Goal: Task Accomplishment & Management: Manage account settings

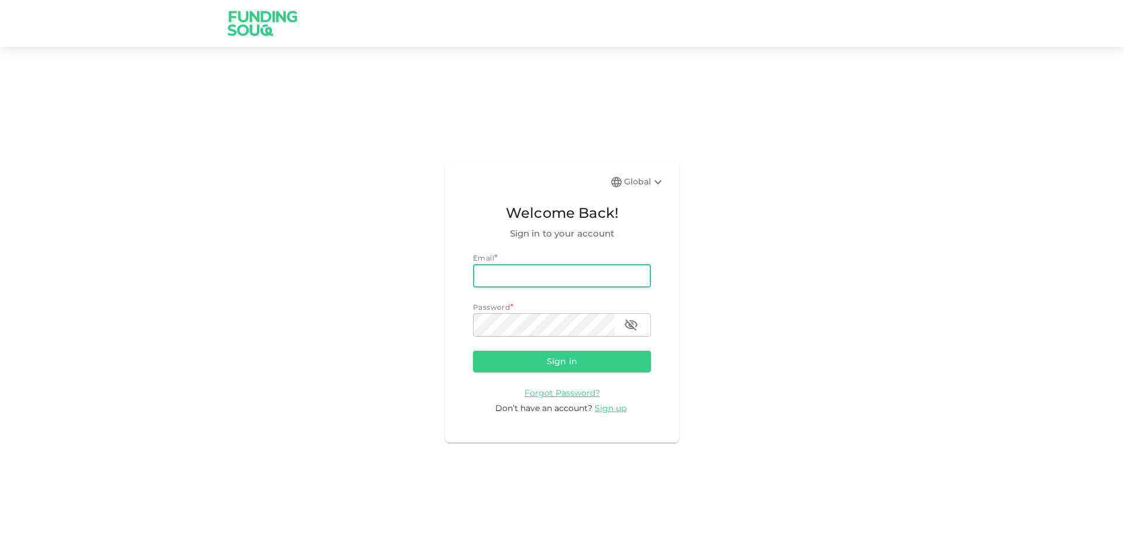
type input "[PERSON_NAME][EMAIL_ADDRESS][PERSON_NAME][DOMAIN_NAME]"
click at [473, 351] on button "Sign in" at bounding box center [562, 361] width 178 height 21
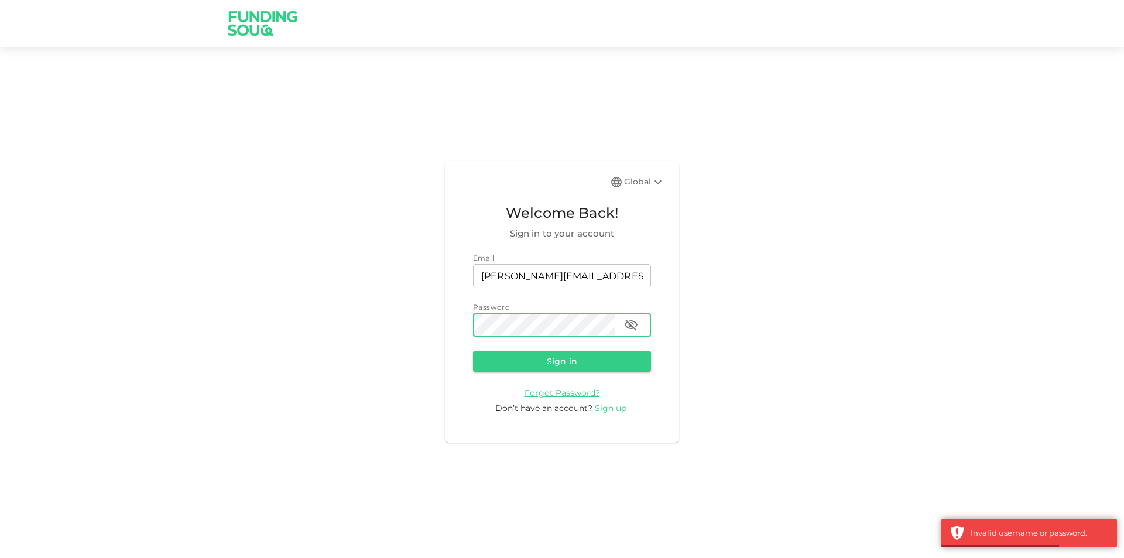
click at [632, 327] on icon "button" at bounding box center [631, 325] width 14 height 14
click at [473, 351] on button "Sign in" at bounding box center [562, 361] width 178 height 21
click at [638, 323] on icon "button" at bounding box center [631, 325] width 14 height 14
click at [473, 351] on button "Sign in" at bounding box center [562, 361] width 178 height 21
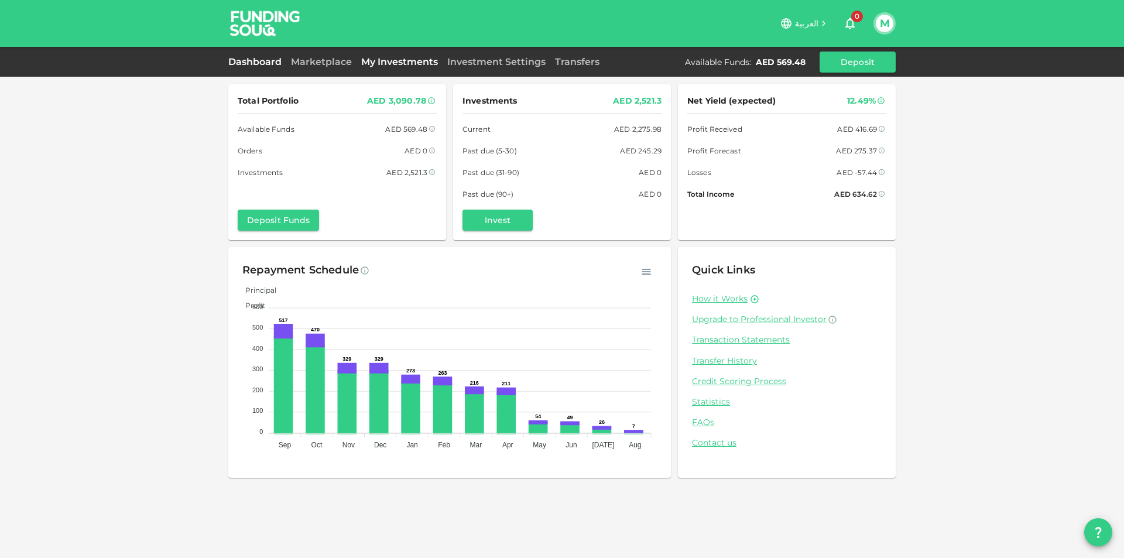
click at [395, 59] on link "My Investments" at bounding box center [400, 61] width 86 height 11
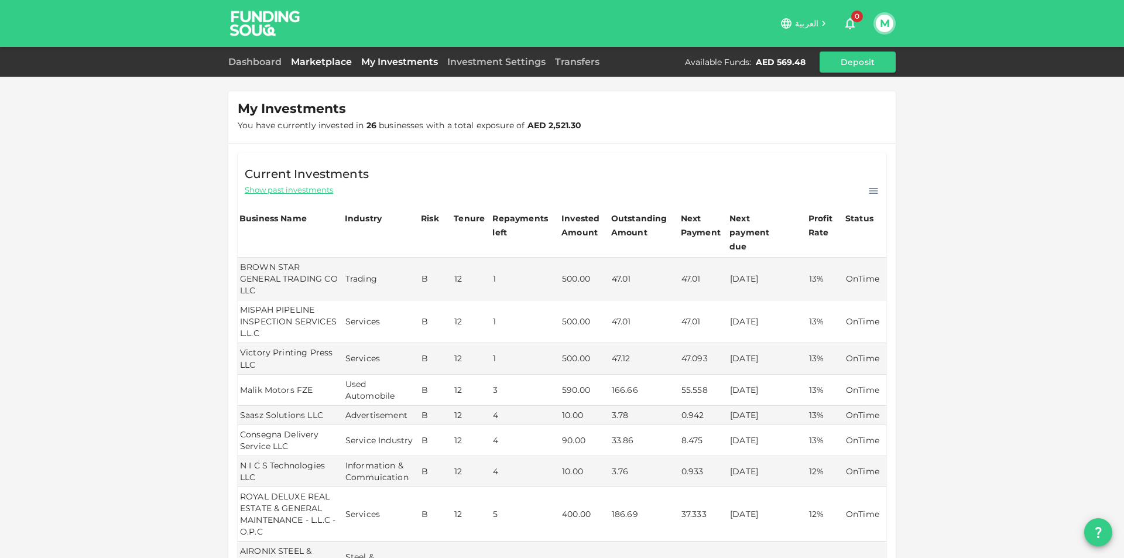
click at [323, 63] on link "Marketplace" at bounding box center [321, 61] width 70 height 11
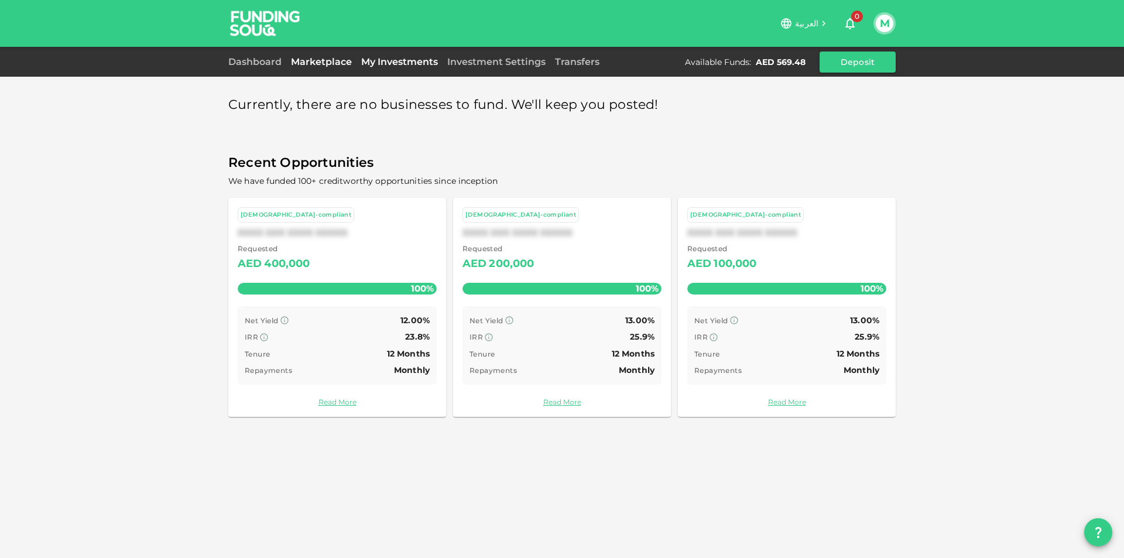
click at [426, 64] on link "My Investments" at bounding box center [400, 61] width 86 height 11
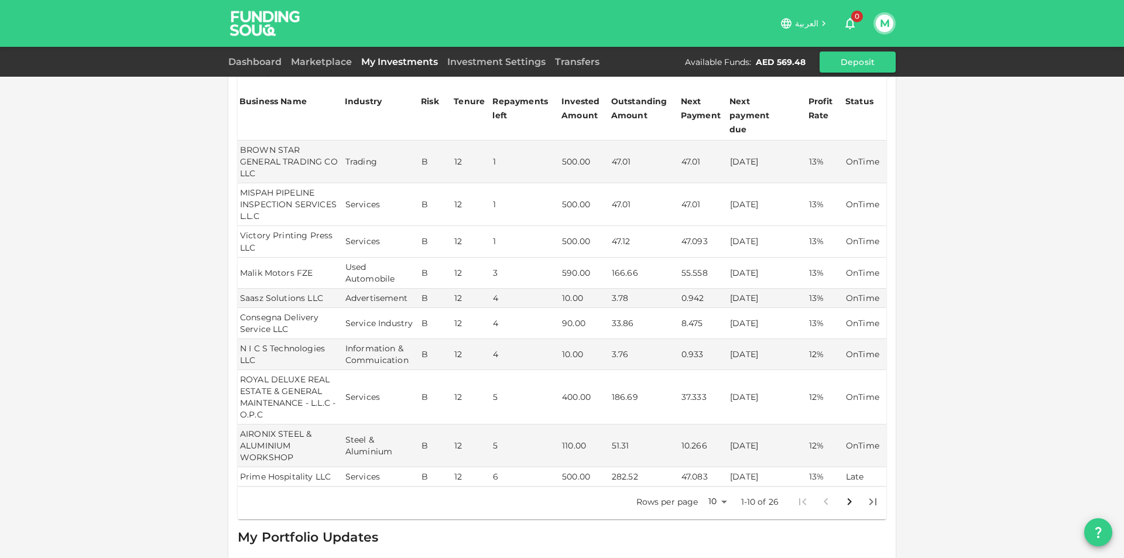
scroll to position [176, 0]
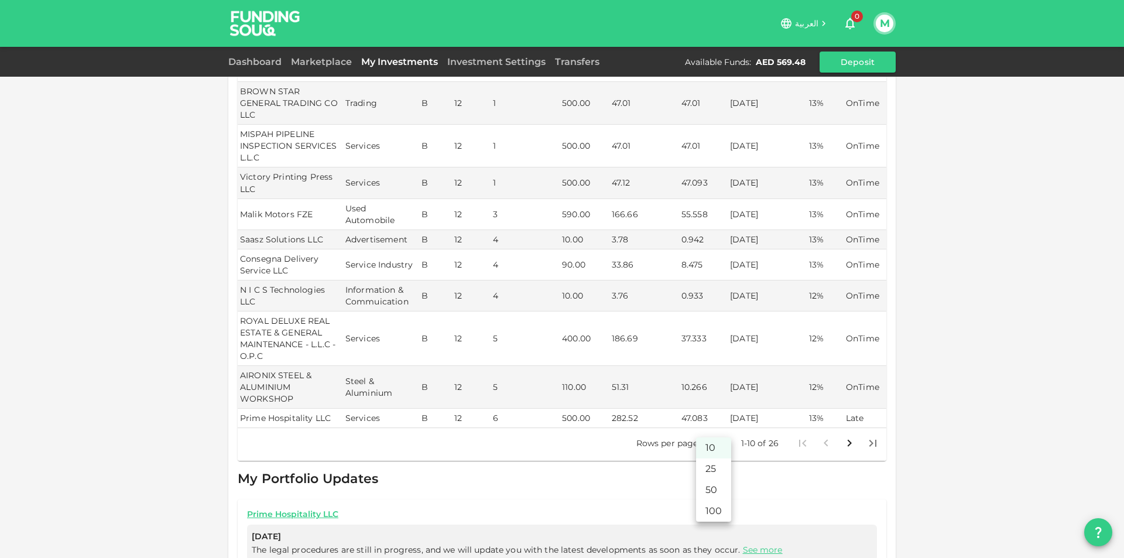
click at [715, 423] on body "العربية 0 M Dashboard Marketplace My Investments Investment Settings Transfers …" at bounding box center [562, 279] width 1124 height 558
click at [716, 505] on li "100" at bounding box center [713, 511] width 35 height 21
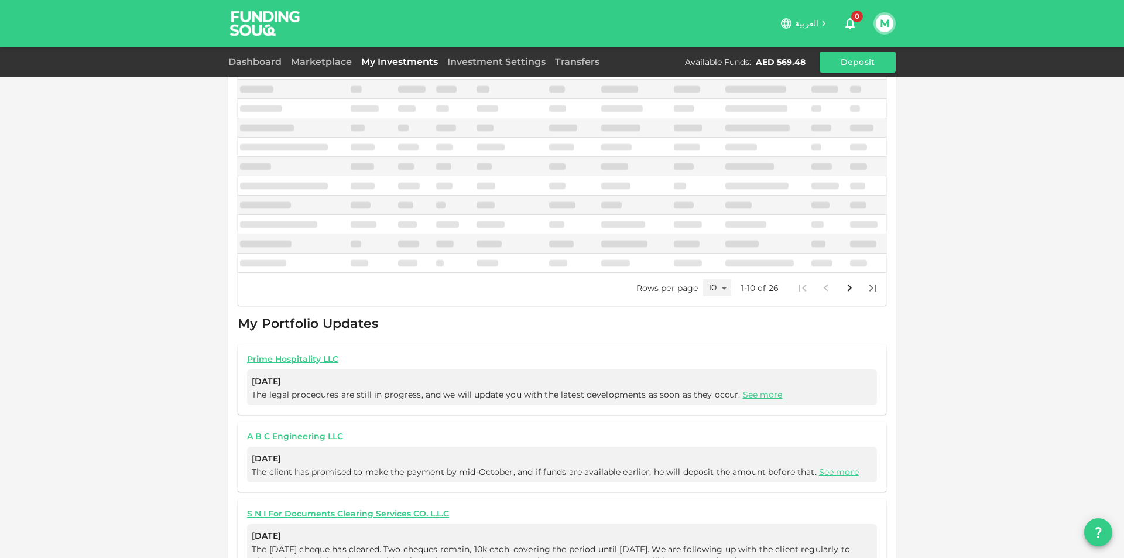
type input "100"
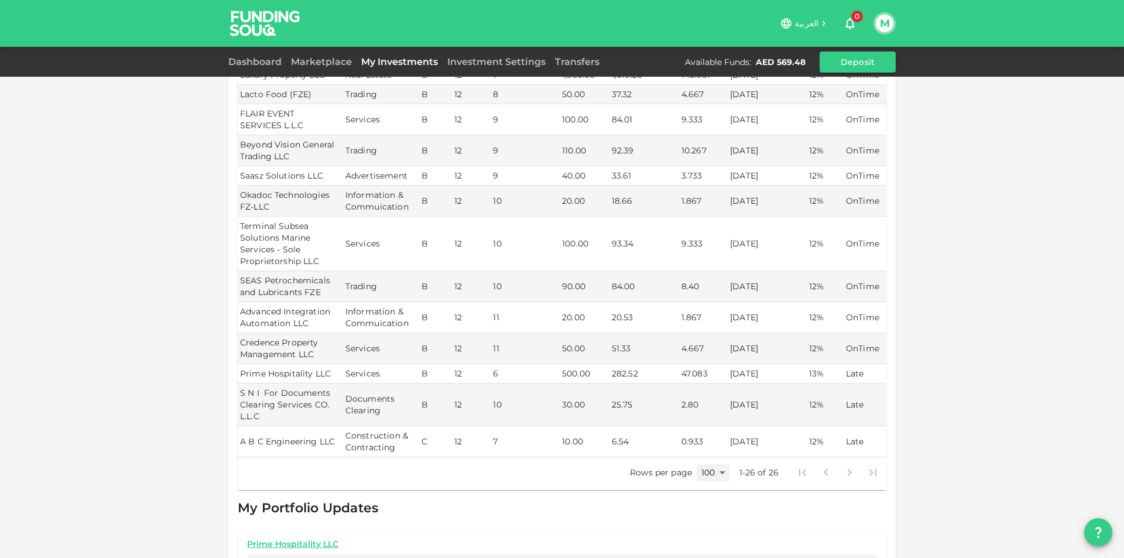
scroll to position [924, 0]
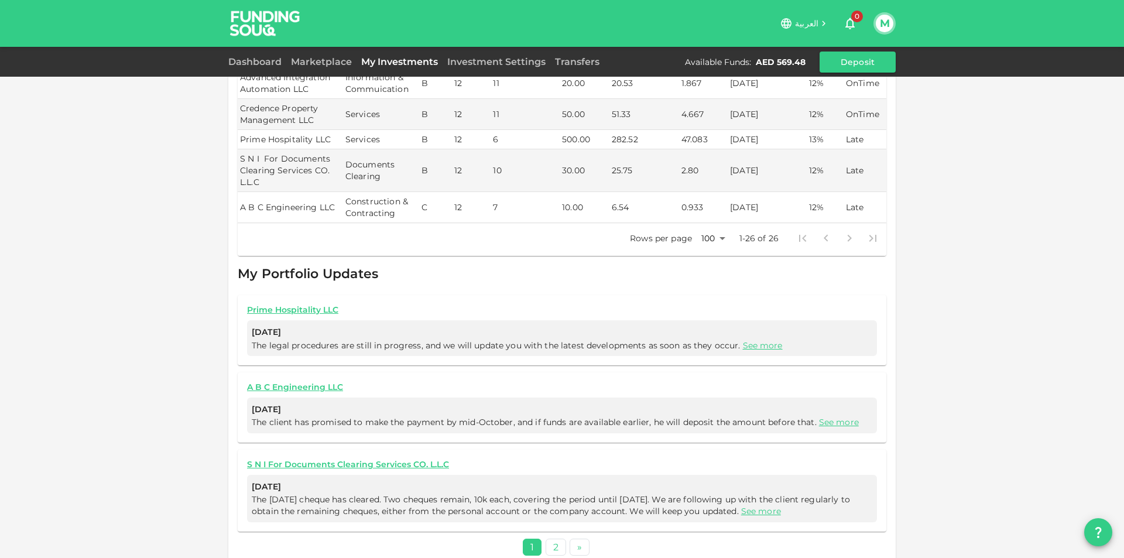
click at [885, 29] on button "M" at bounding box center [885, 24] width 18 height 18
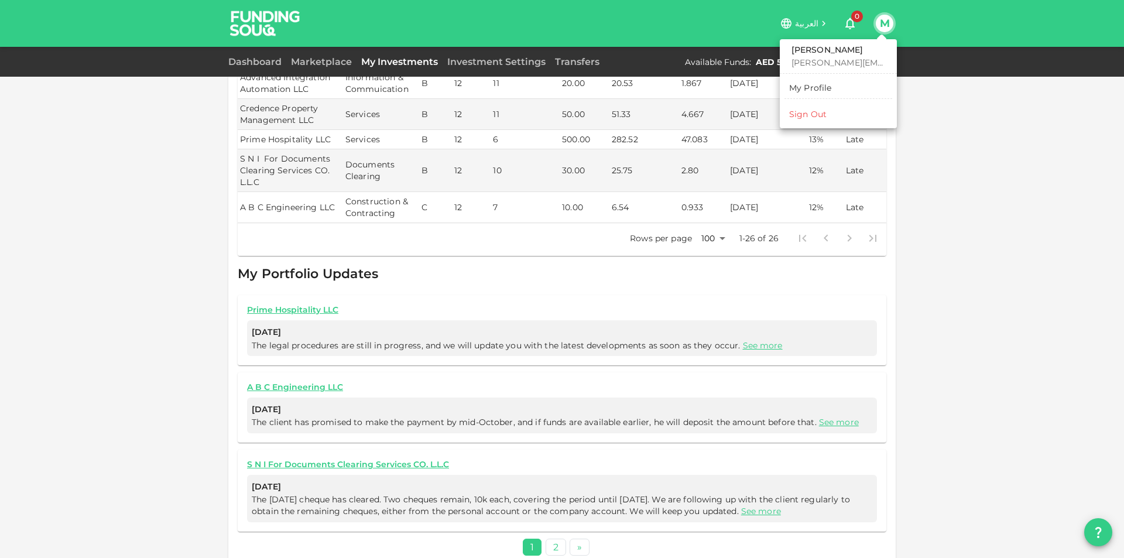
click at [847, 121] on li "Sign Out" at bounding box center [839, 114] width 108 height 19
